Goal: Task Accomplishment & Management: Use online tool/utility

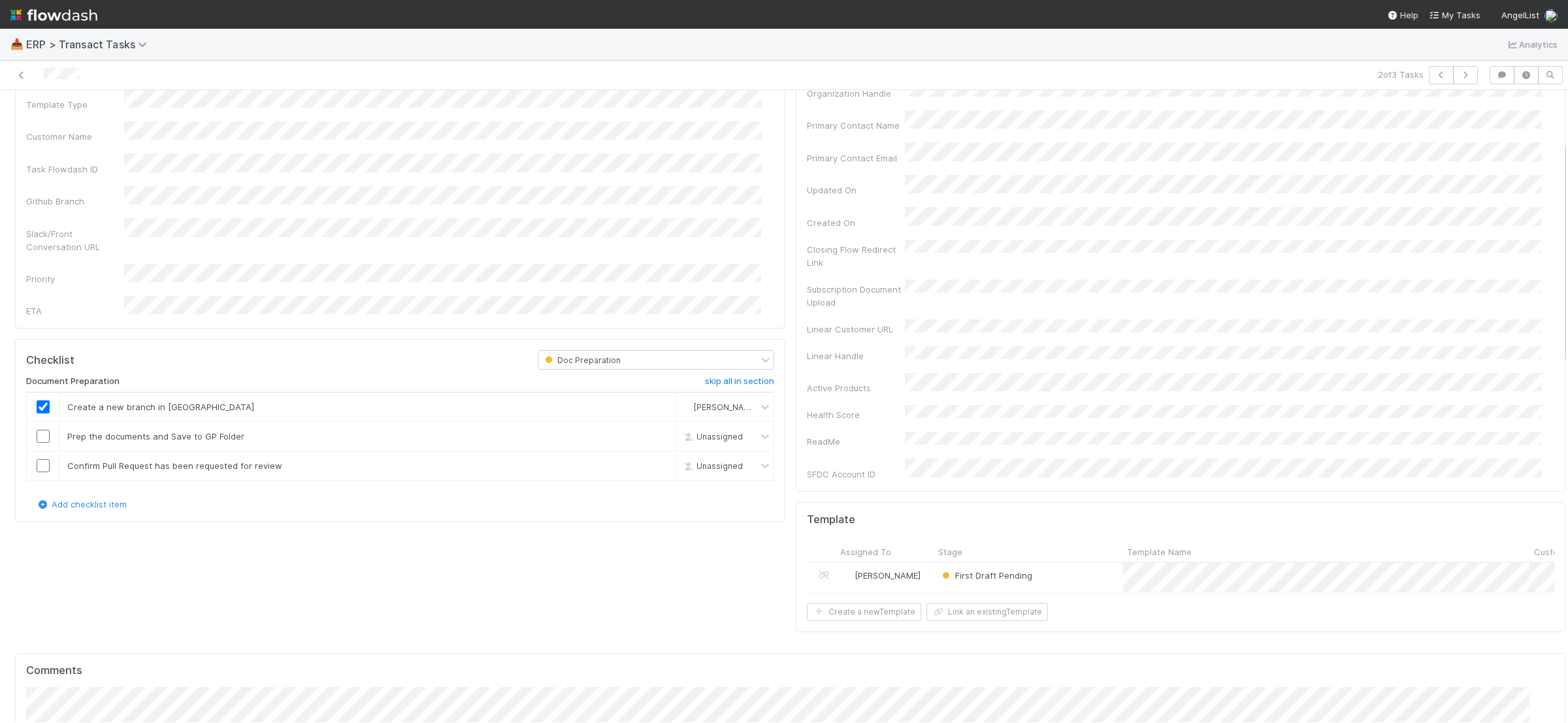
scroll to position [225, 0]
click at [38, 418] on input "checkbox" at bounding box center [43, 424] width 13 height 13
click at [44, 448] on input "checkbox" at bounding box center [43, 454] width 13 height 13
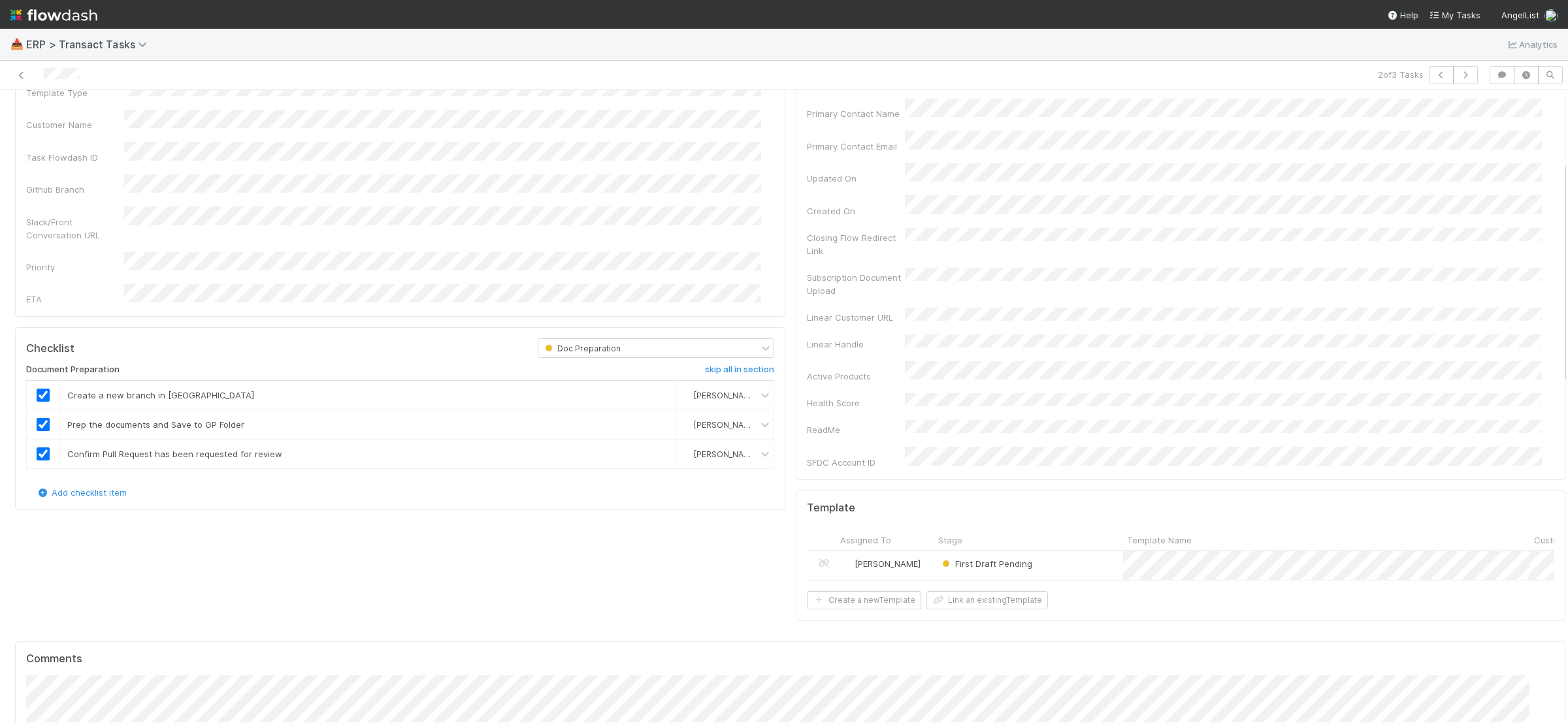
scroll to position [0, 0]
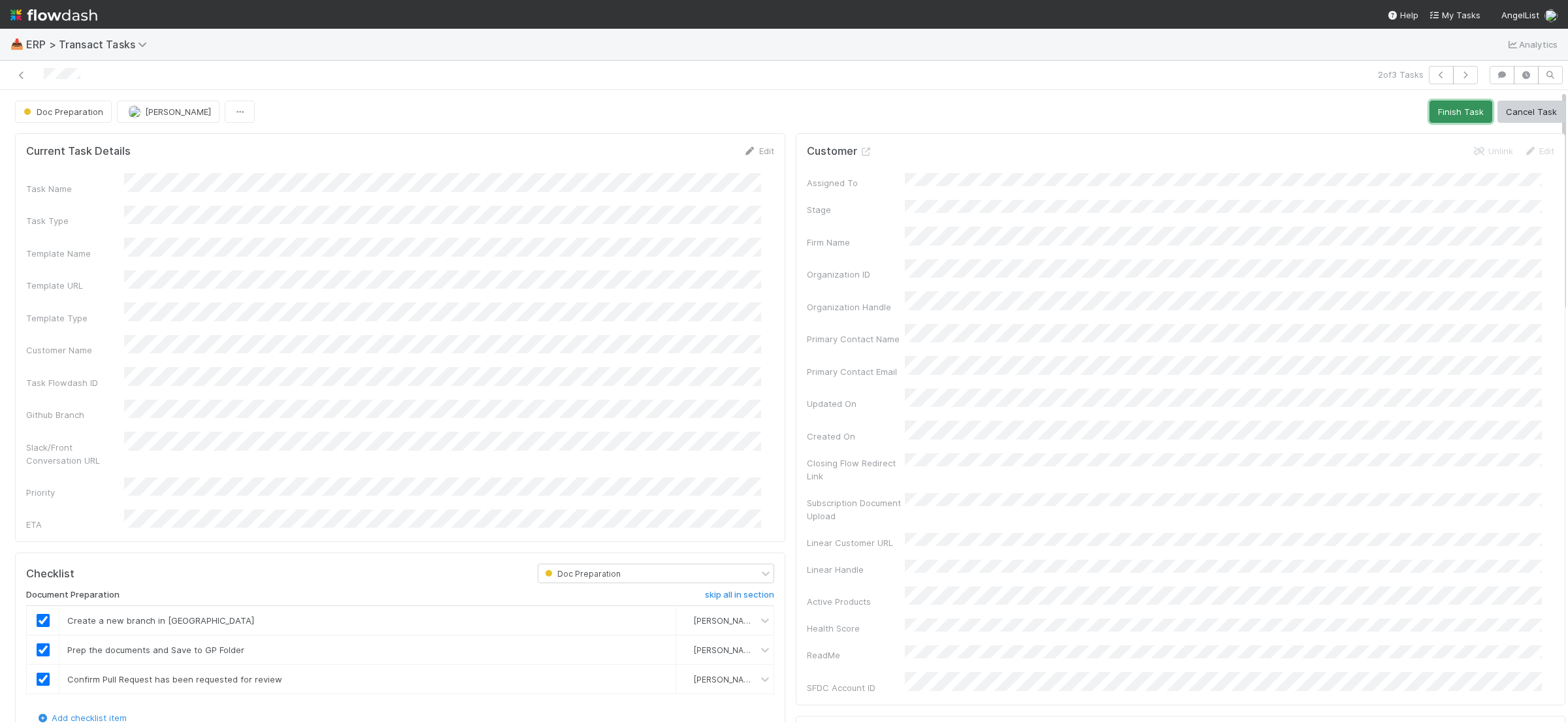
click at [1435, 113] on button "Finish Task" at bounding box center [1461, 112] width 63 height 22
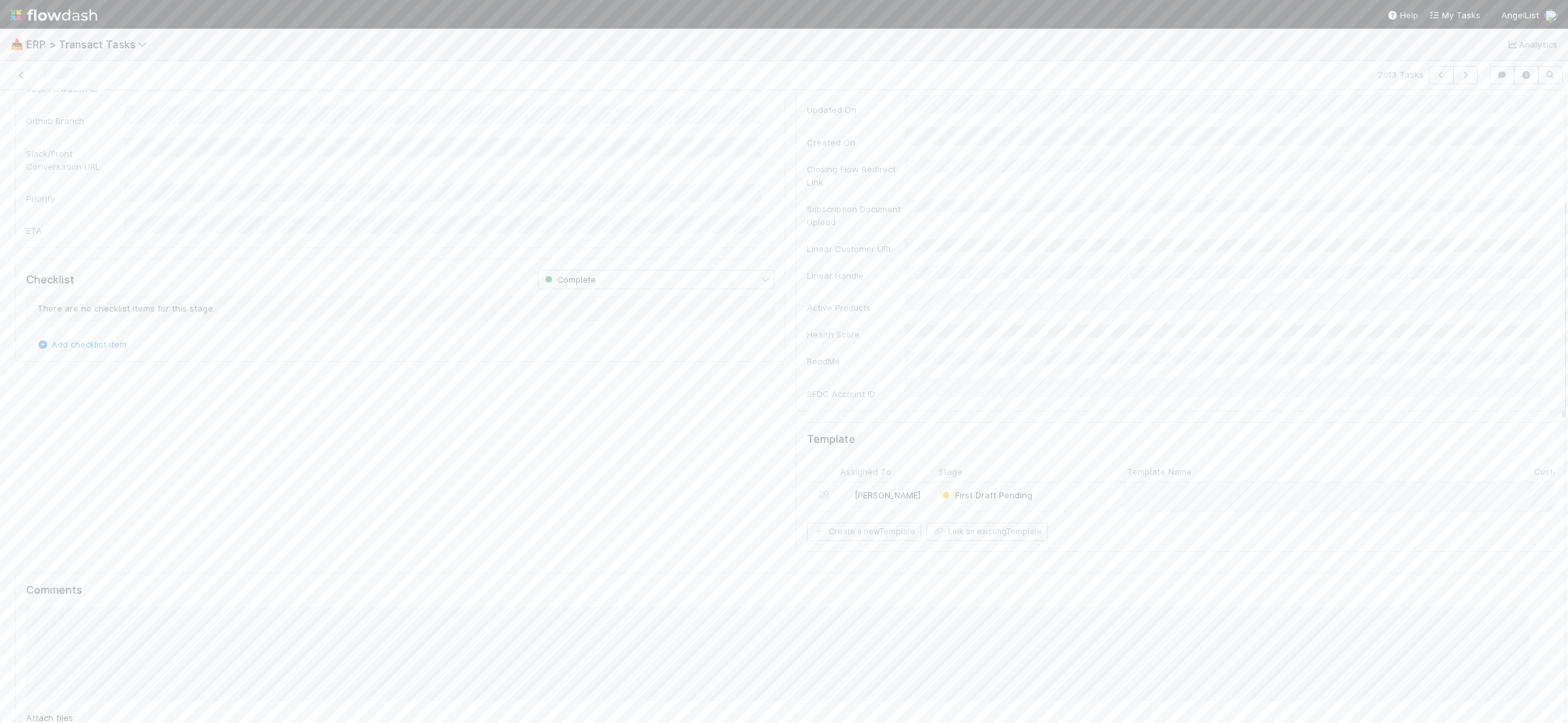
scroll to position [357, 0]
click at [129, 557] on button "[PERSON_NAME]" at bounding box center [96, 553] width 99 height 18
click at [90, 352] on button "Add Comment" at bounding box center [64, 363] width 76 height 22
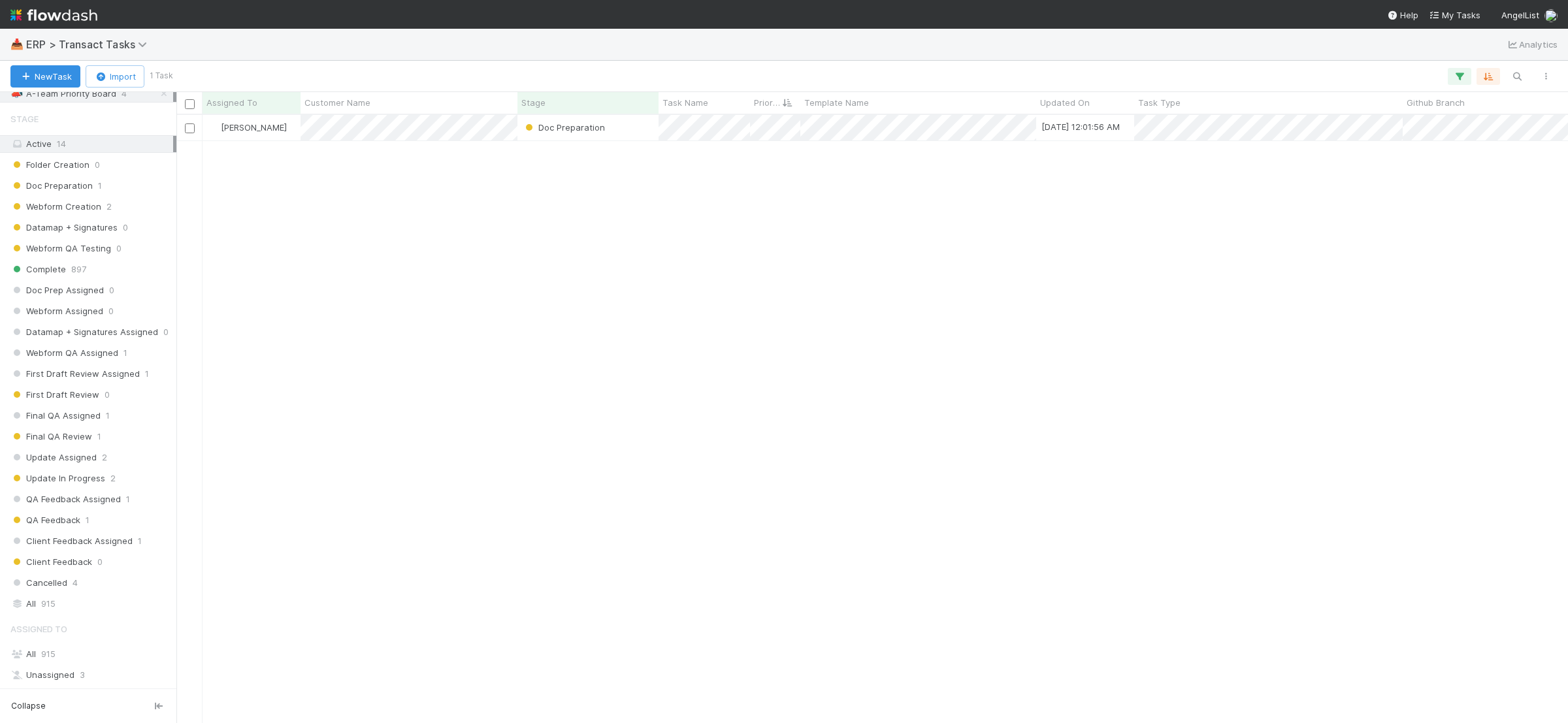
scroll to position [217, 0]
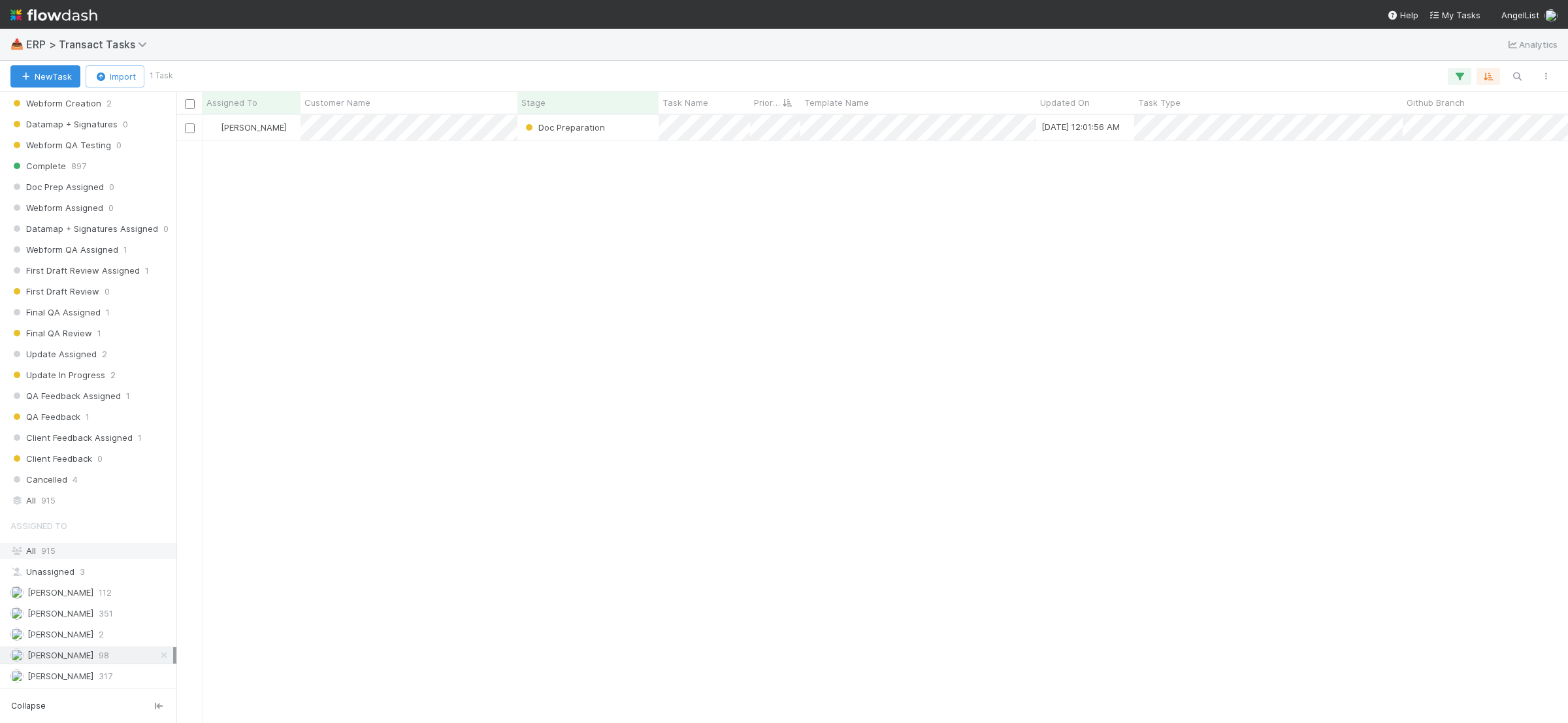
click at [113, 552] on div "All 915" at bounding box center [92, 551] width 163 height 16
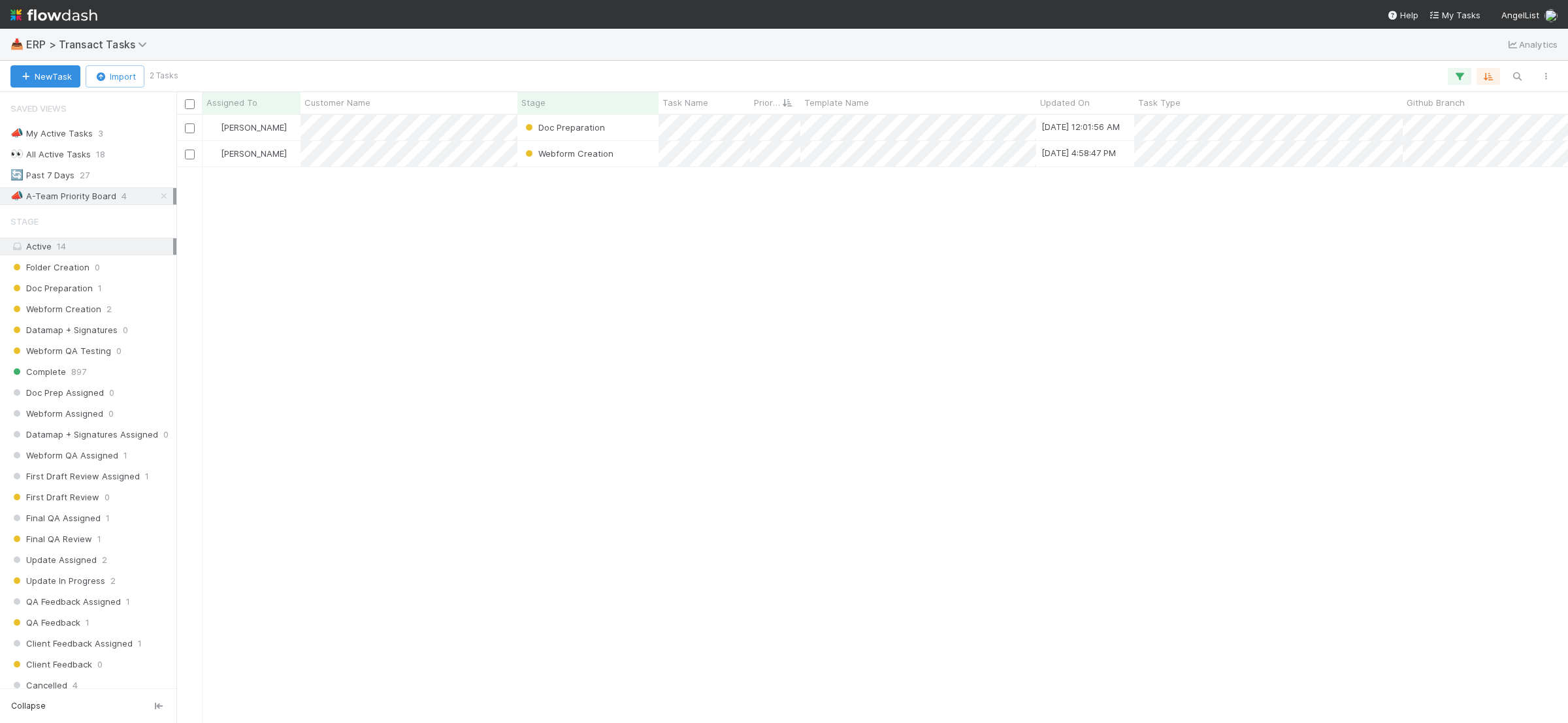
scroll to position [596, 1380]
click at [21, 148] on span "👀" at bounding box center [16, 153] width 13 height 11
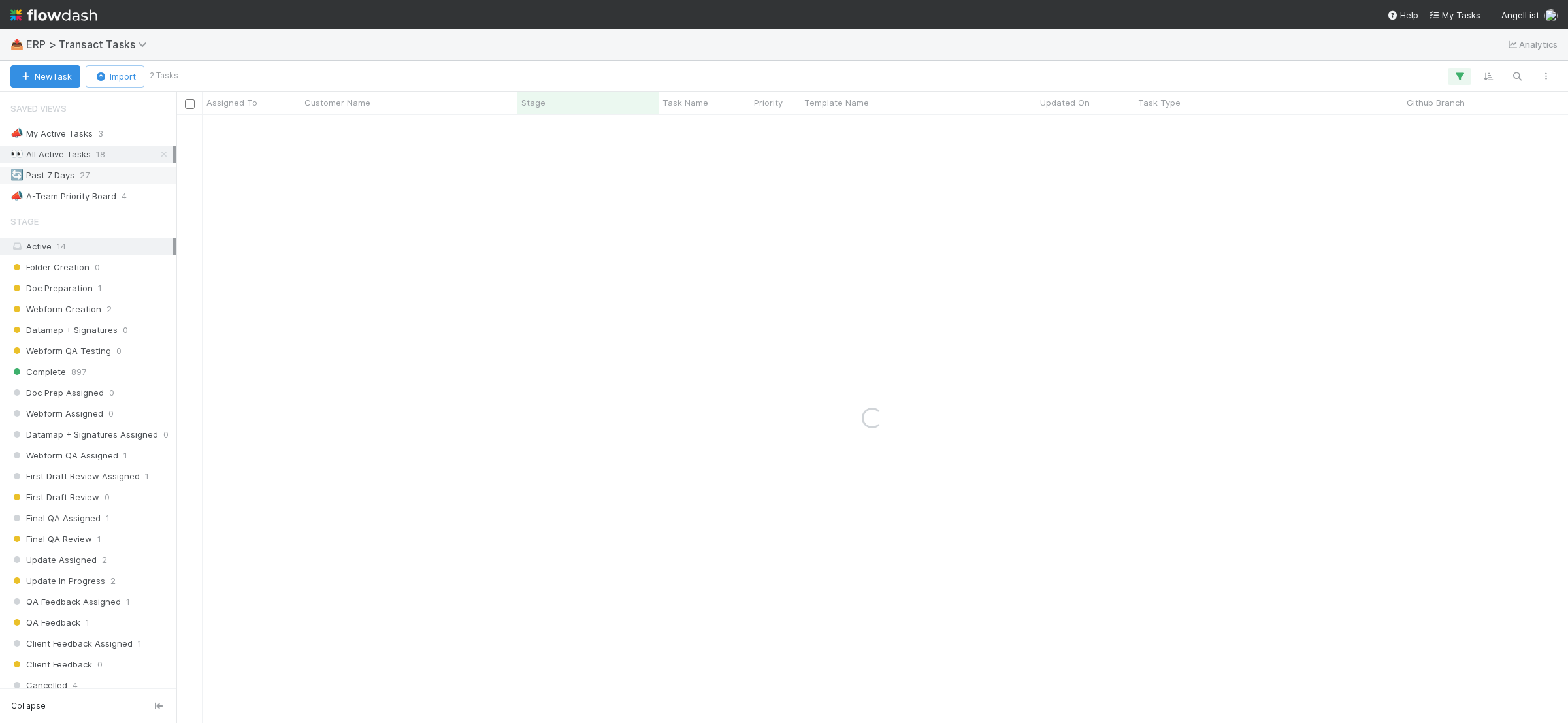
click at [93, 183] on div "🔄 Past 7 Days 27" at bounding box center [92, 176] width 163 height 16
click at [101, 191] on div "📣 A-Team Priority Board" at bounding box center [64, 197] width 106 height 16
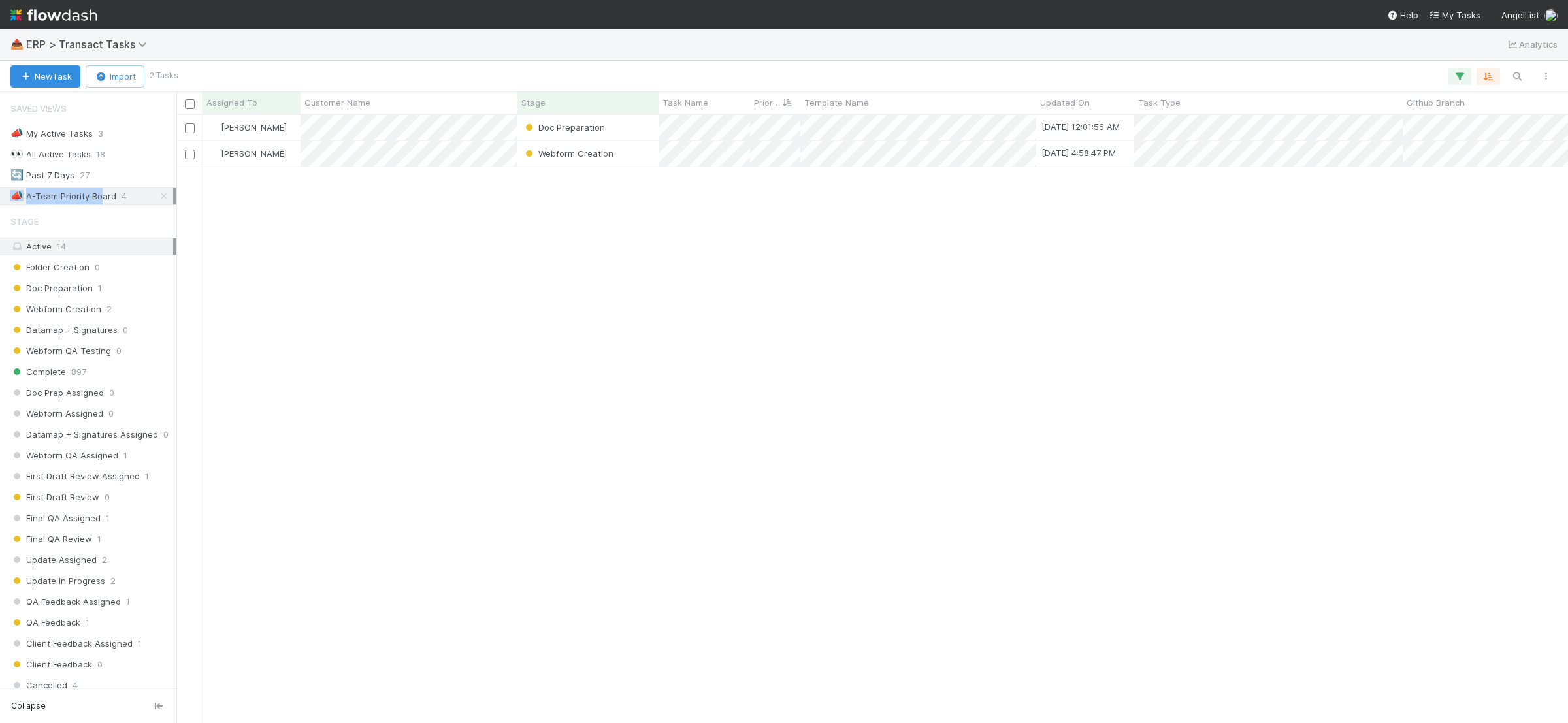
scroll to position [13, 13]
click at [111, 199] on div "📣 A-Team Priority Board" at bounding box center [64, 197] width 106 height 16
click at [1301, 581] on div "[PERSON_NAME] Doc Preparation [DATE] 12:01:56 AM [PERSON_NAME] Webform Creation…" at bounding box center [872, 419] width 1392 height 608
click at [416, 373] on div "[PERSON_NAME] Doc Preparation [DATE] 12:01:56 AM [PERSON_NAME] Webform Creation…" at bounding box center [872, 419] width 1392 height 608
